Goal: Information Seeking & Learning: Learn about a topic

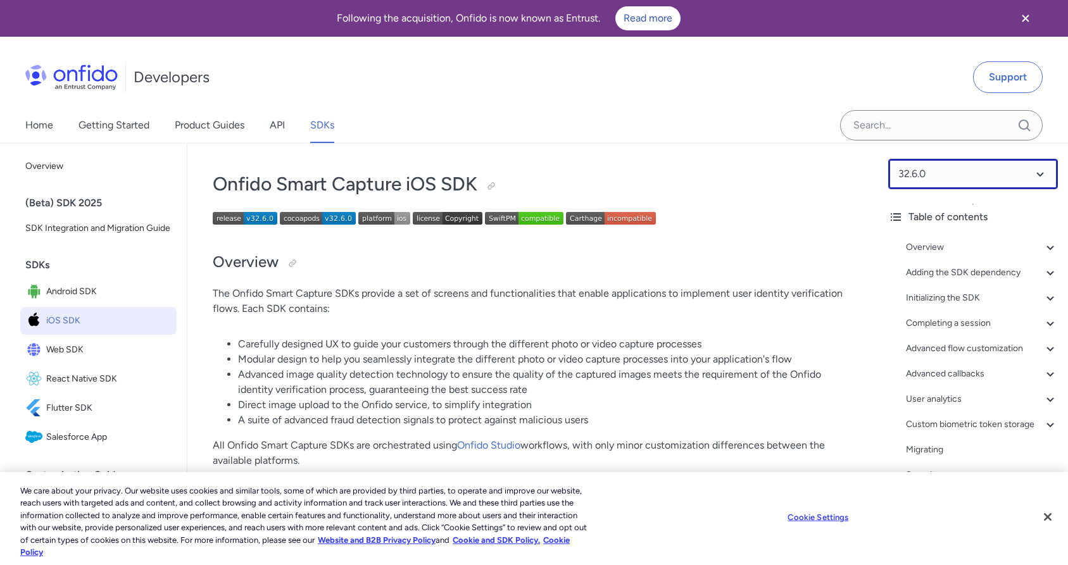
click at [929, 170] on select at bounding box center [973, 174] width 170 height 30
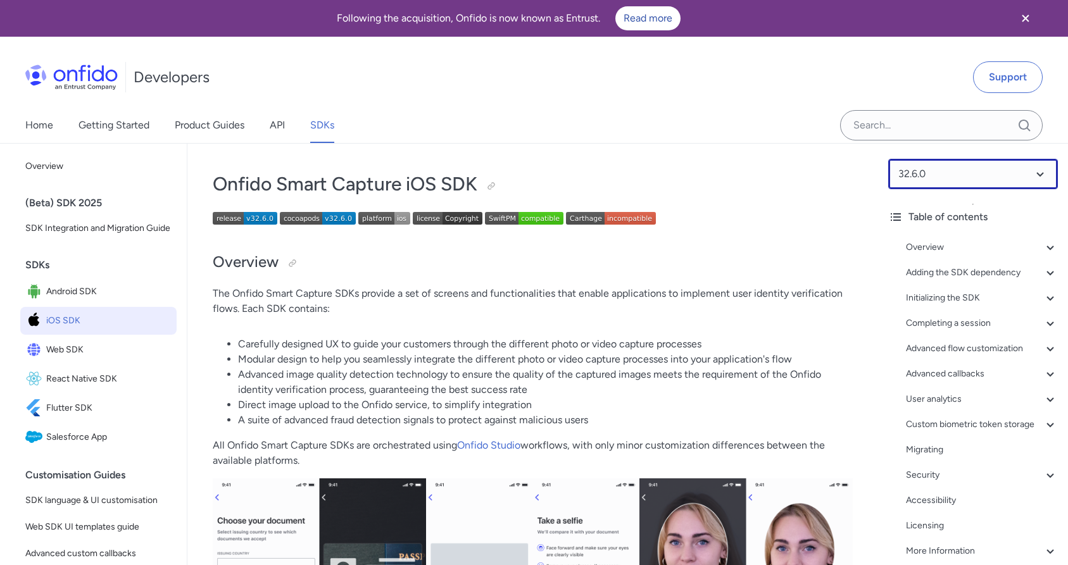
click at [956, 184] on select at bounding box center [973, 174] width 170 height 30
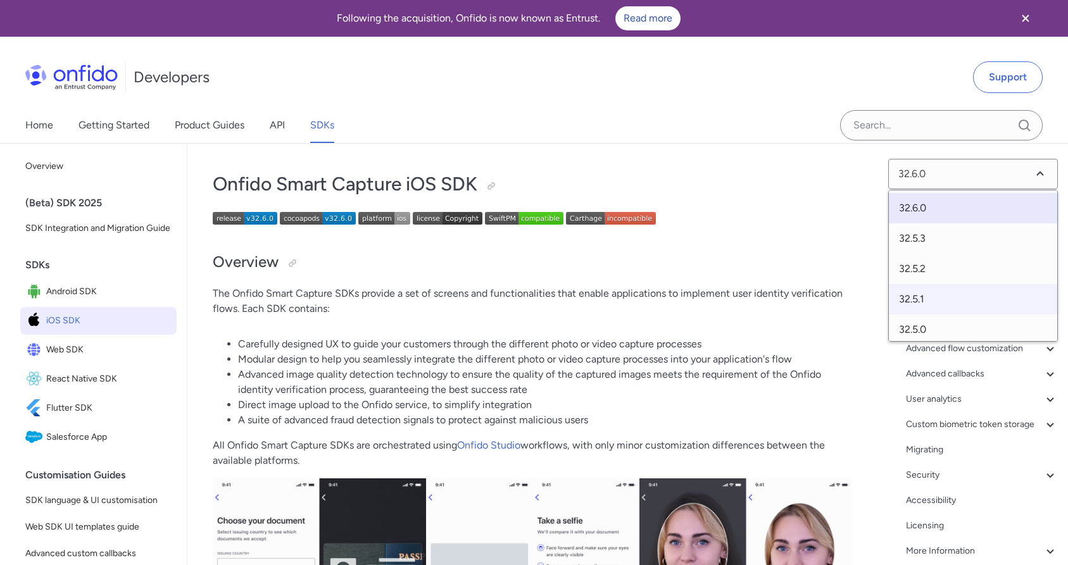
click at [928, 299] on span "32.5.1" at bounding box center [973, 299] width 168 height 30
select select "32.5.1"
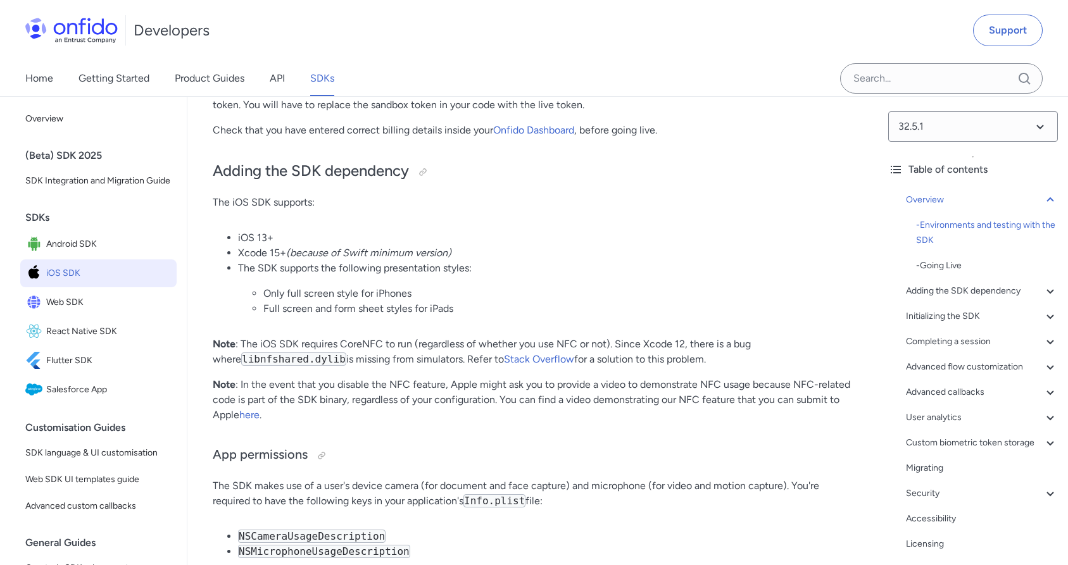
scroll to position [989, 0]
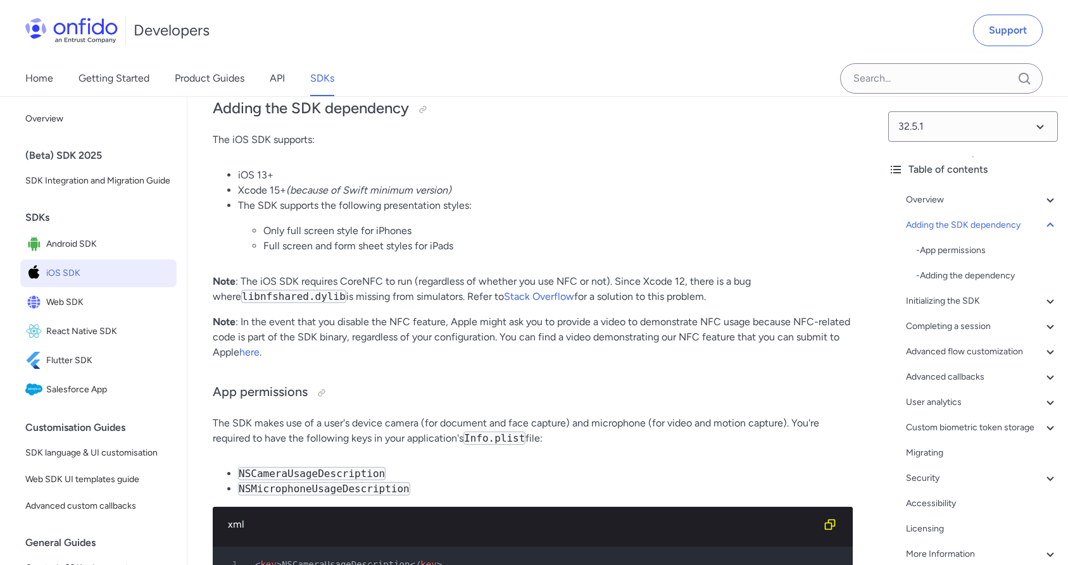
click at [713, 327] on p "Note : In the event that you disable the NFC feature, Apple might ask you to pr…" at bounding box center [533, 338] width 640 height 46
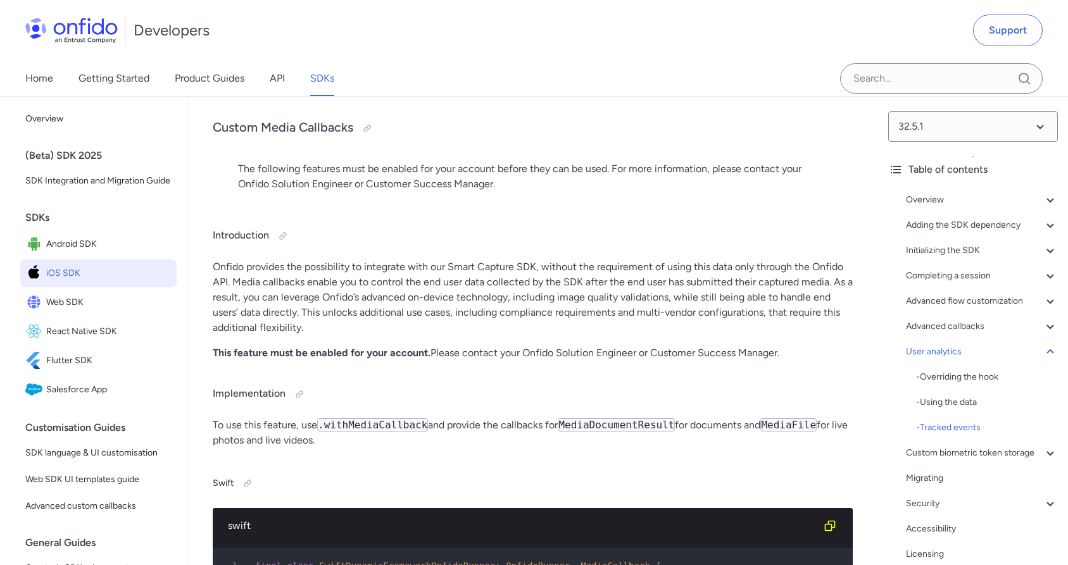
scroll to position [33994, 0]
